Goal: Task Accomplishment & Management: Manage account settings

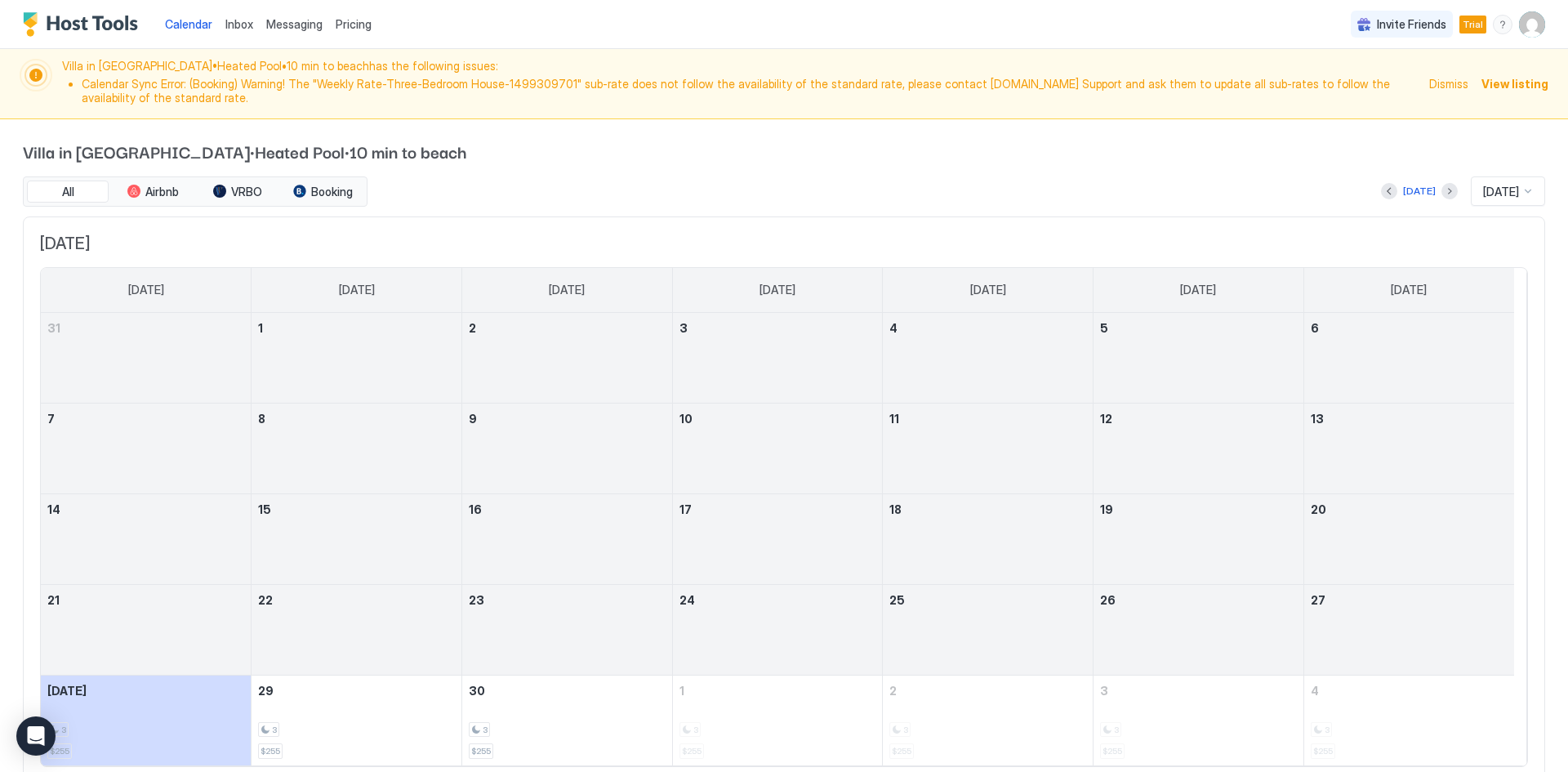
click at [1531, 23] on img "User profile" at bounding box center [1532, 24] width 26 height 26
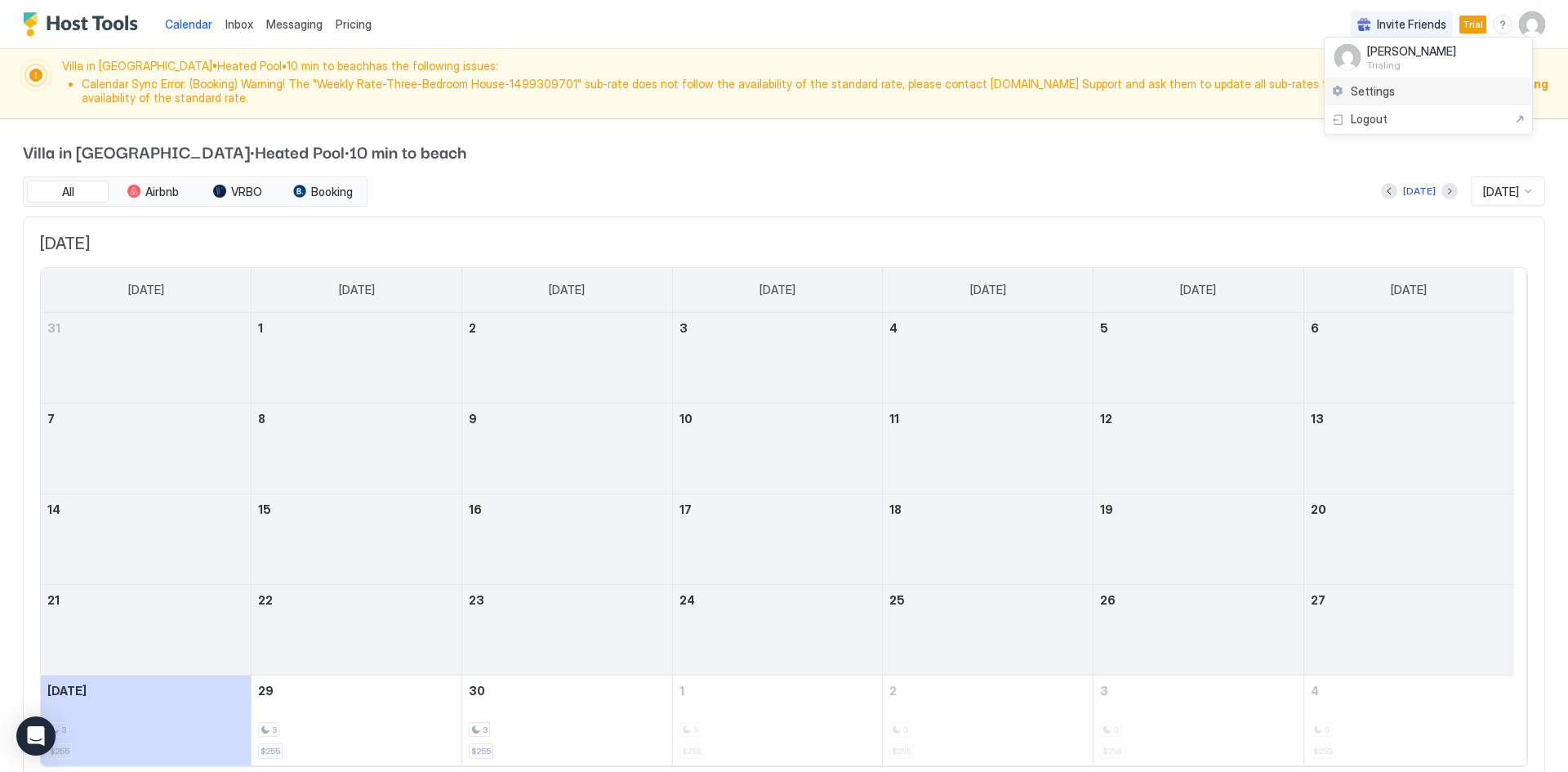
click at [1377, 97] on span "Settings" at bounding box center [1373, 91] width 44 height 14
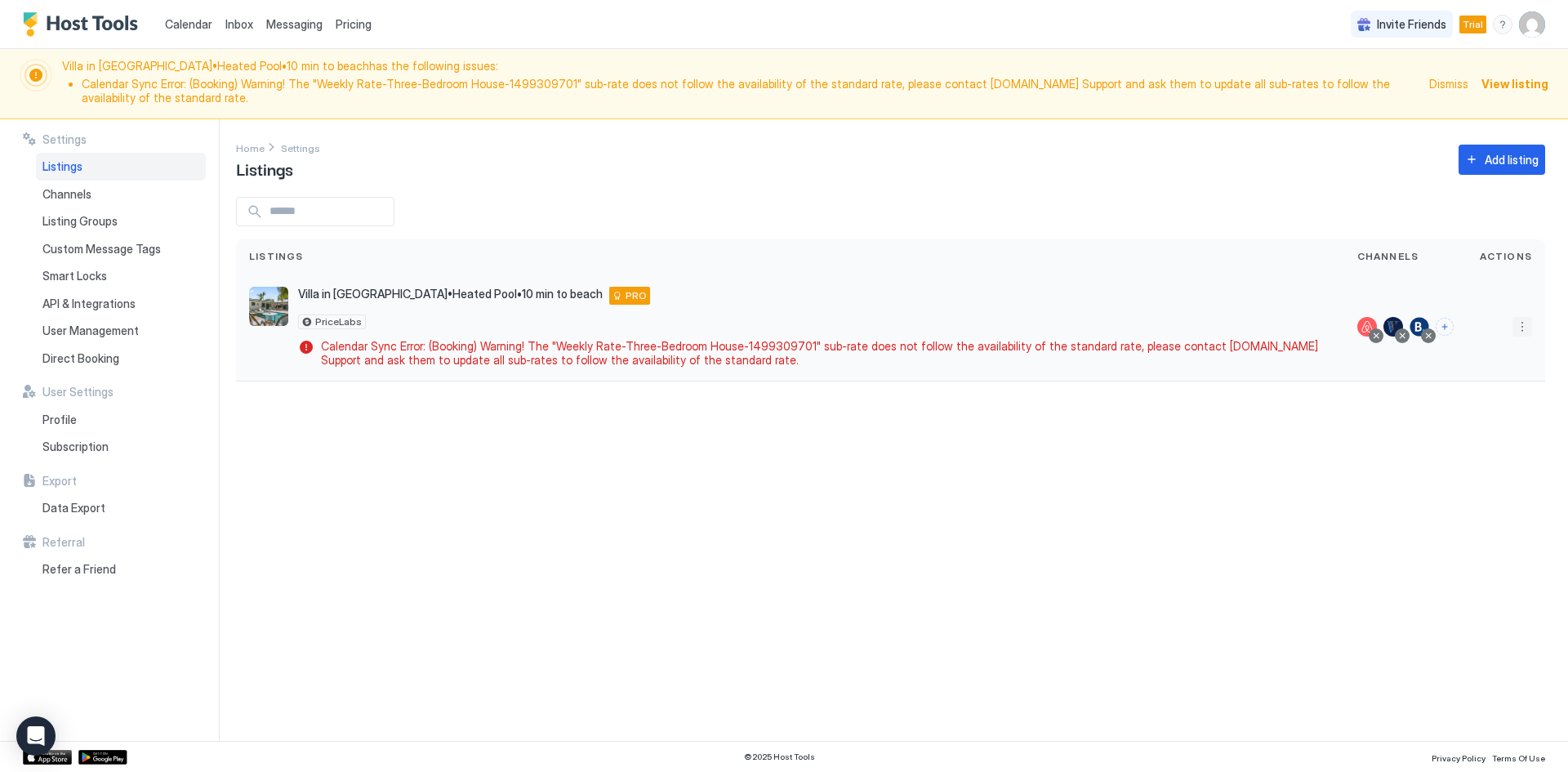
click at [1521, 332] on button "More options" at bounding box center [1522, 326] width 19 height 19
click at [1374, 341] on div at bounding box center [784, 386] width 1568 height 772
click at [1374, 337] on div at bounding box center [784, 386] width 1568 height 772
click at [1377, 334] on div at bounding box center [1376, 335] width 9 height 9
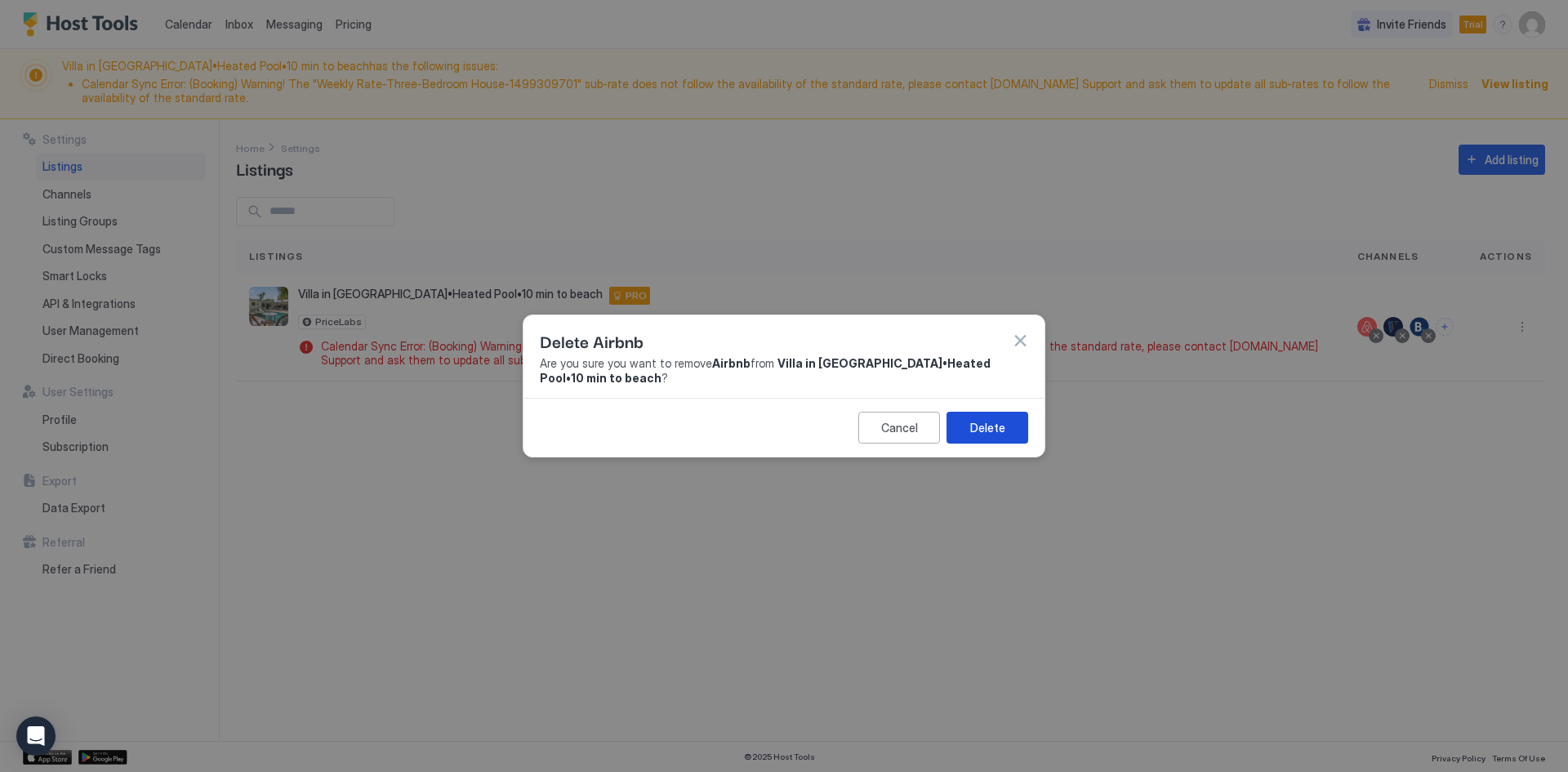
click at [972, 437] on button "Delete" at bounding box center [987, 427] width 82 height 32
